Goal: Task Accomplishment & Management: Complete application form

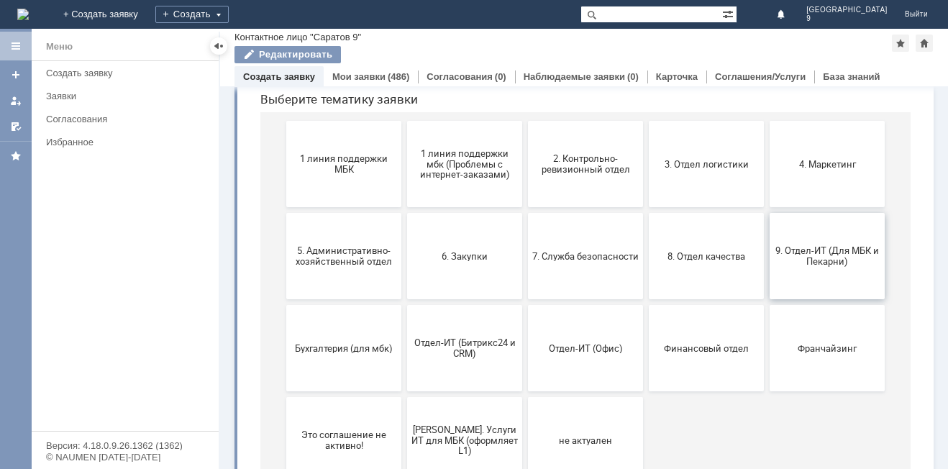
scroll to position [157, 0]
click at [807, 252] on span "9. Отдел-ИТ (Для МБК и Пекарни)" at bounding box center [827, 255] width 106 height 22
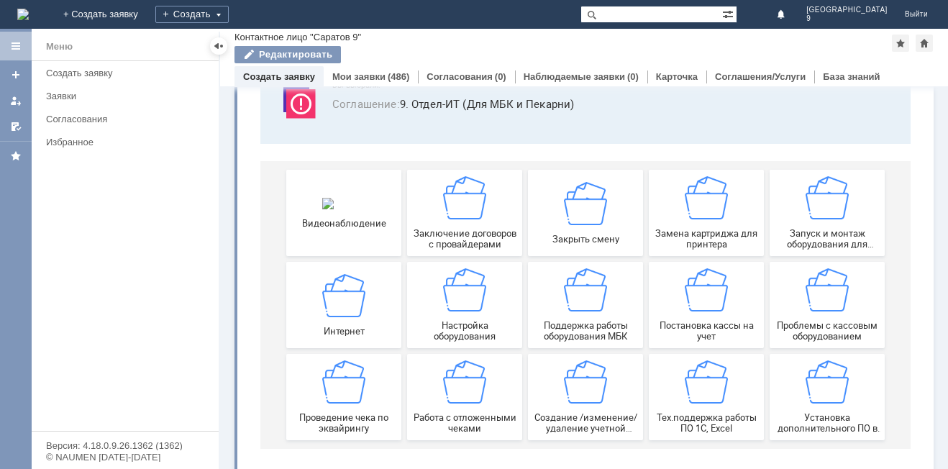
scroll to position [119, 0]
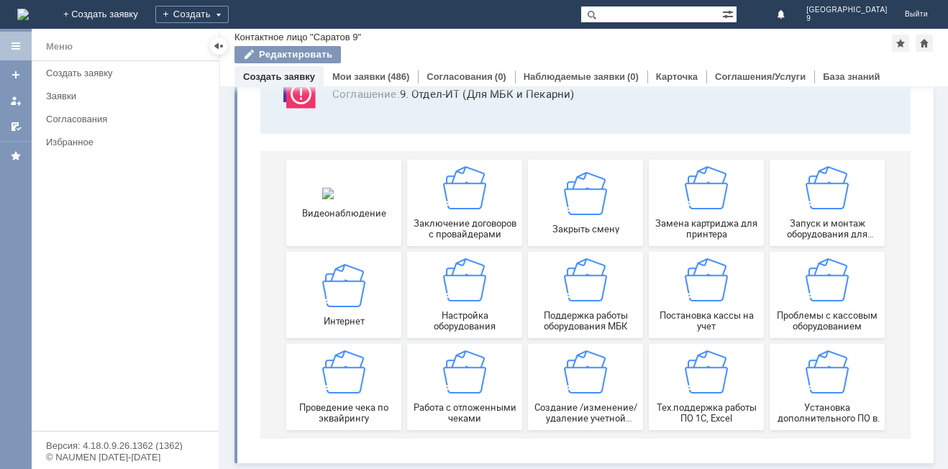
drag, startPoint x: 944, startPoint y: 205, endPoint x: 639, endPoint y: 309, distance: 321.6
click at [467, 383] on img at bounding box center [464, 371] width 43 height 43
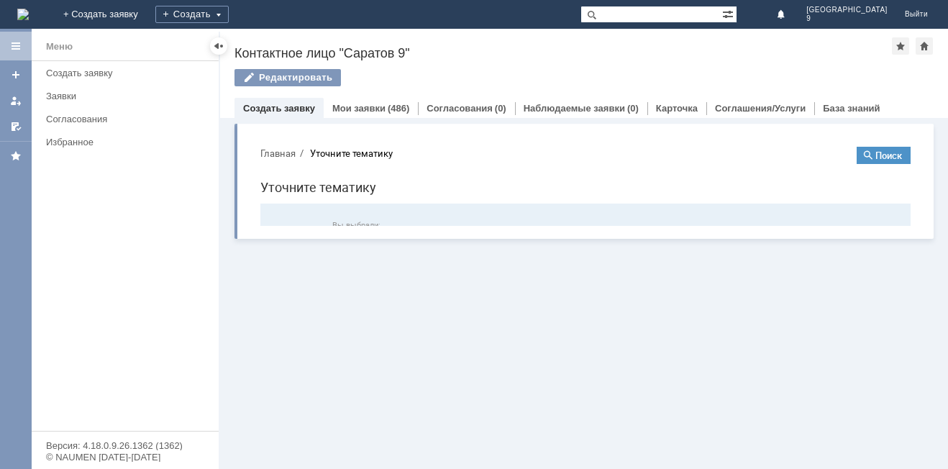
scroll to position [0, 0]
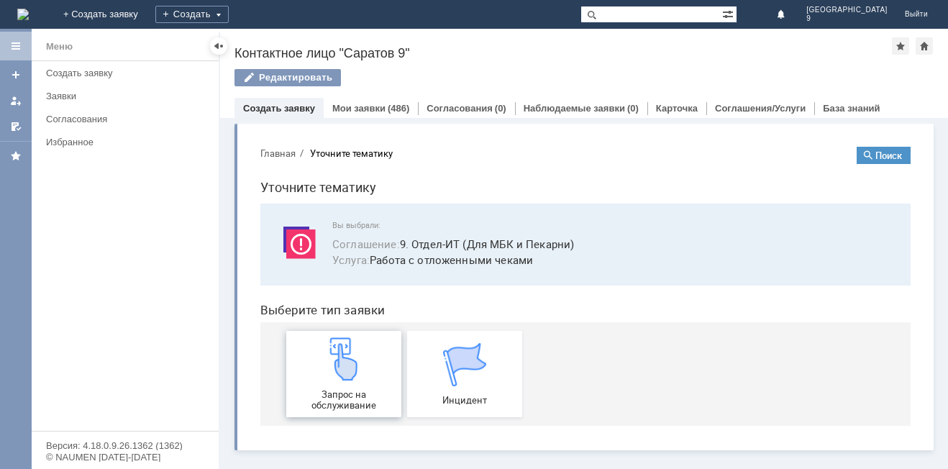
click at [375, 391] on span "Запрос на обслуживание" at bounding box center [344, 400] width 106 height 22
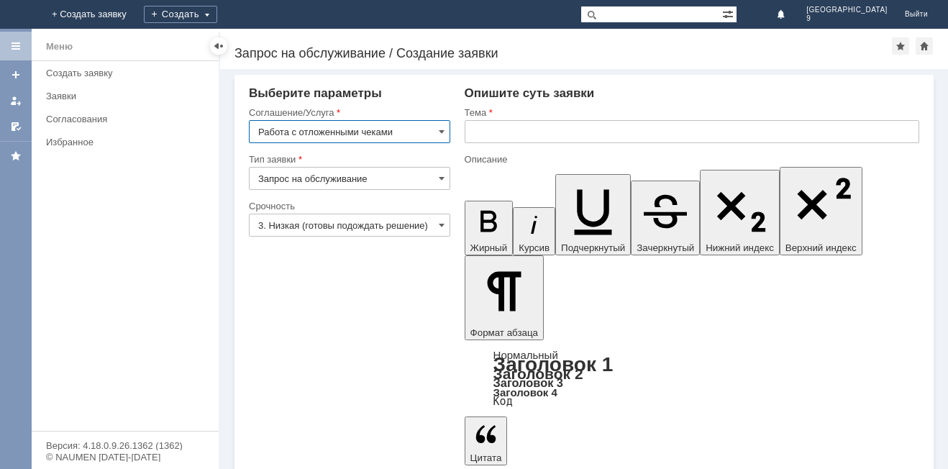
click at [486, 134] on input "text" at bounding box center [692, 131] width 455 height 23
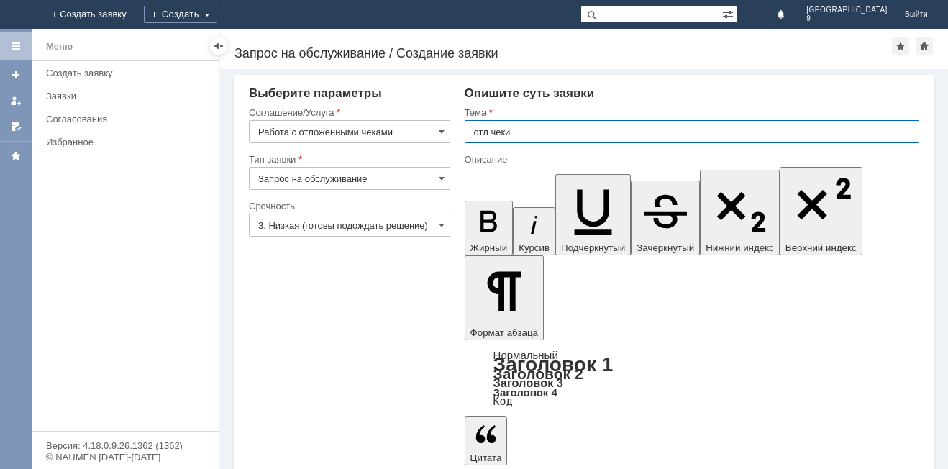
type input "отл чеки"
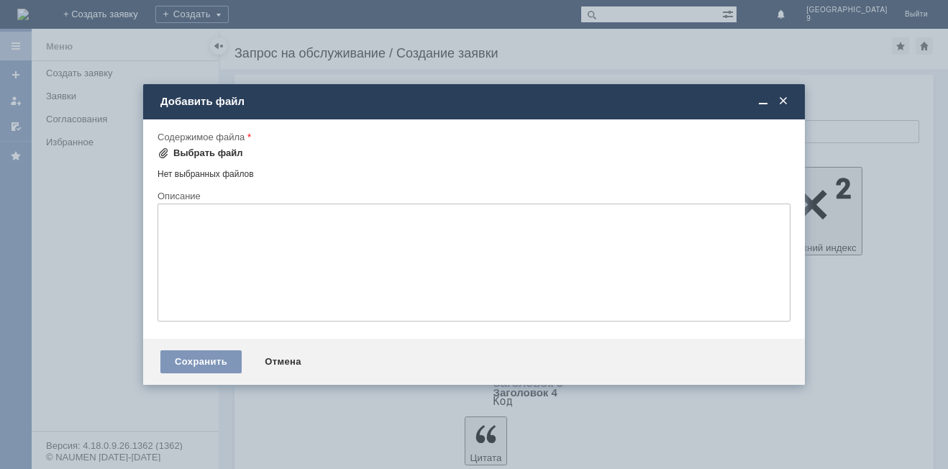
click at [181, 156] on div "Выбрать файл" at bounding box center [208, 153] width 70 height 12
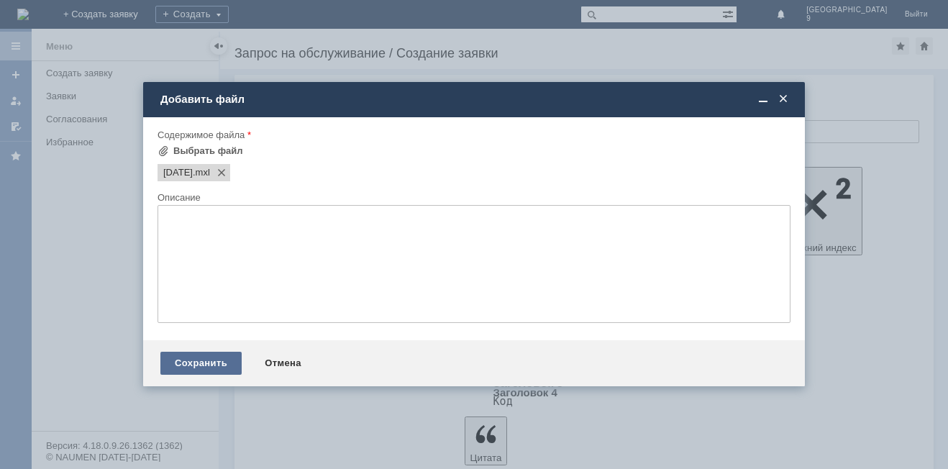
click at [221, 359] on div "Сохранить" at bounding box center [200, 363] width 81 height 23
